Goal: Task Accomplishment & Management: Manage account settings

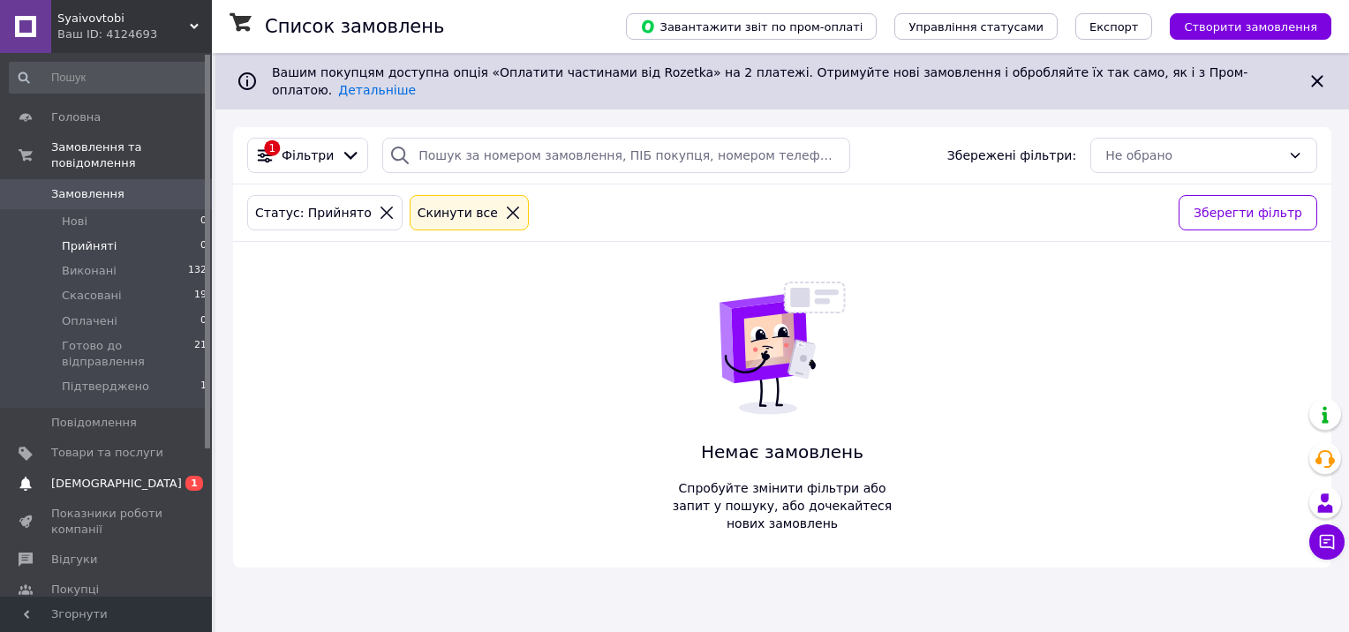
click at [80, 476] on span "[DEMOGRAPHIC_DATA]" at bounding box center [116, 484] width 131 height 16
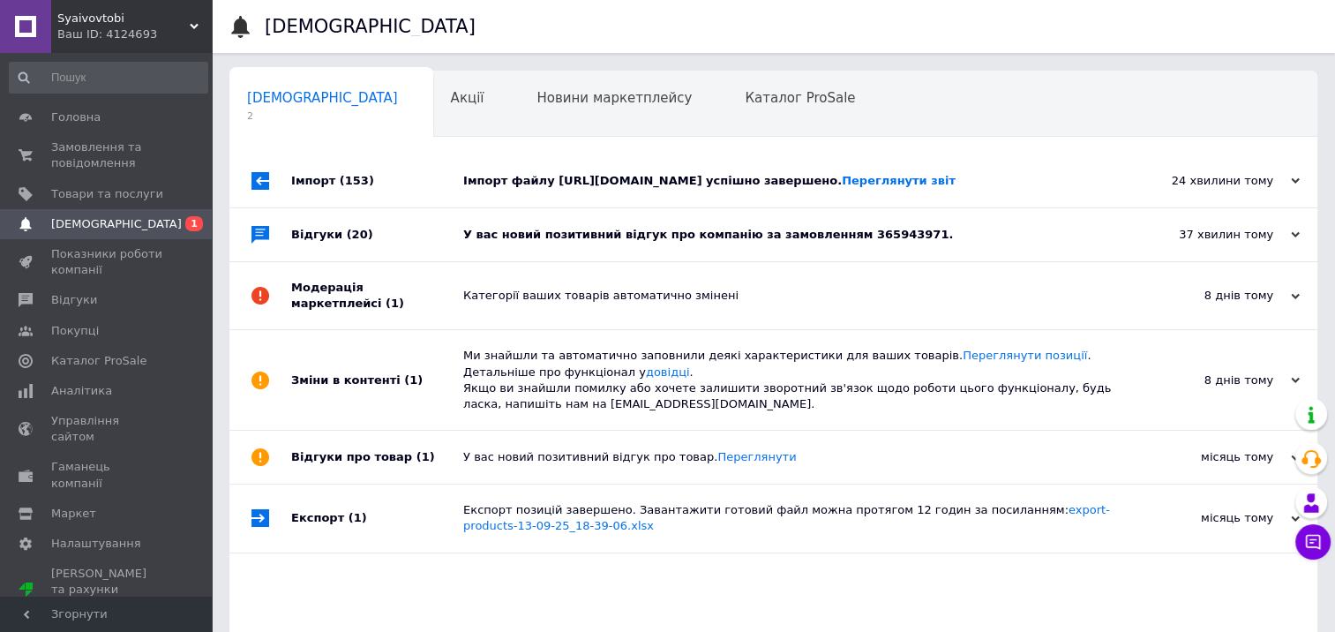
click at [1300, 207] on div "24 хвилини тому 12.10.2025" at bounding box center [1221, 180] width 194 height 53
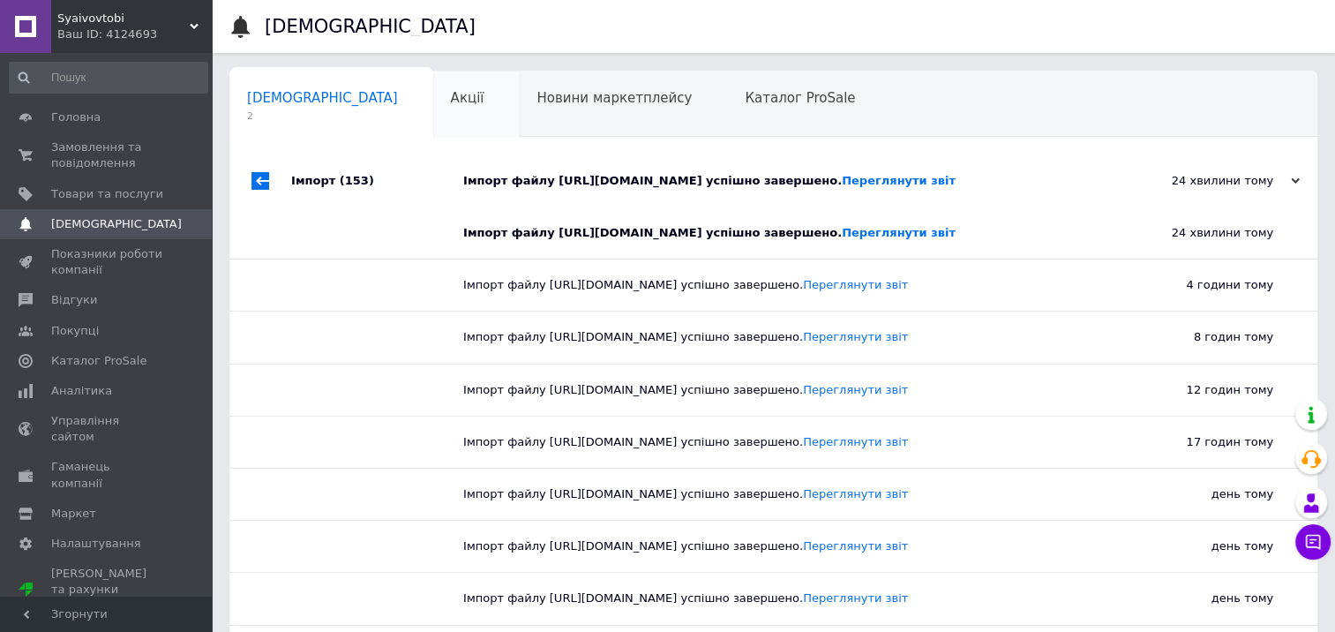
click at [451, 103] on span "Акції" at bounding box center [468, 98] width 34 height 16
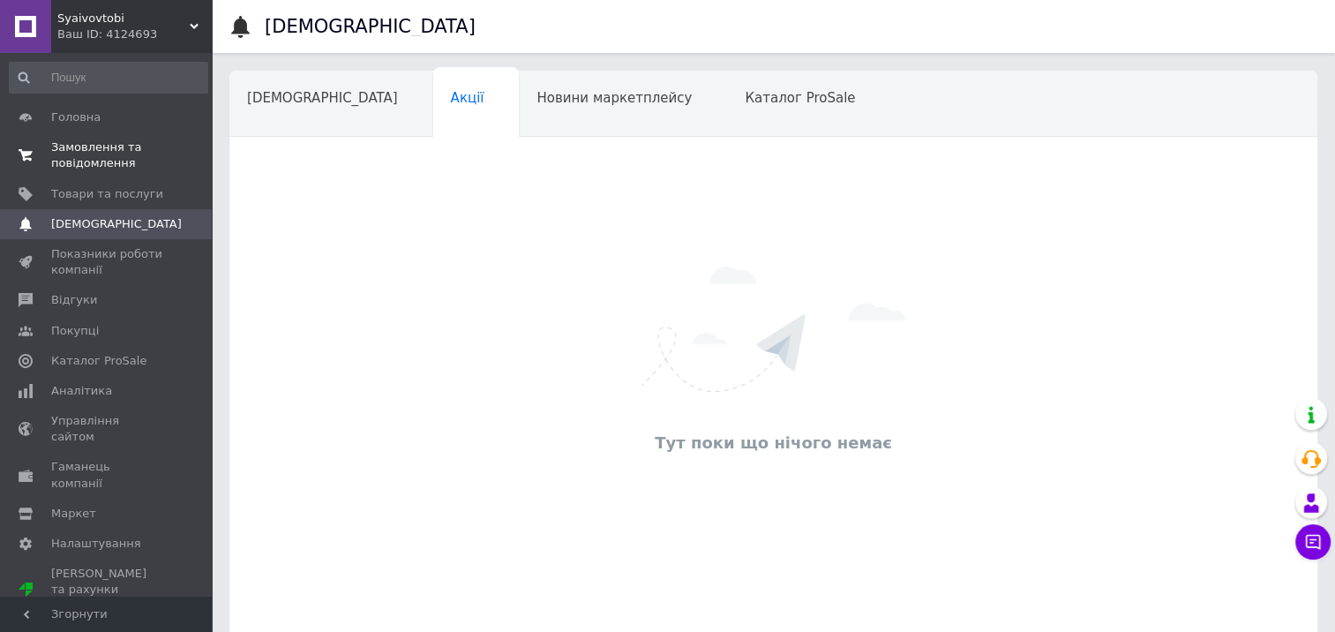
click at [84, 146] on span "Замовлення та повідомлення" at bounding box center [107, 155] width 112 height 32
